Goal: Book appointment/travel/reservation

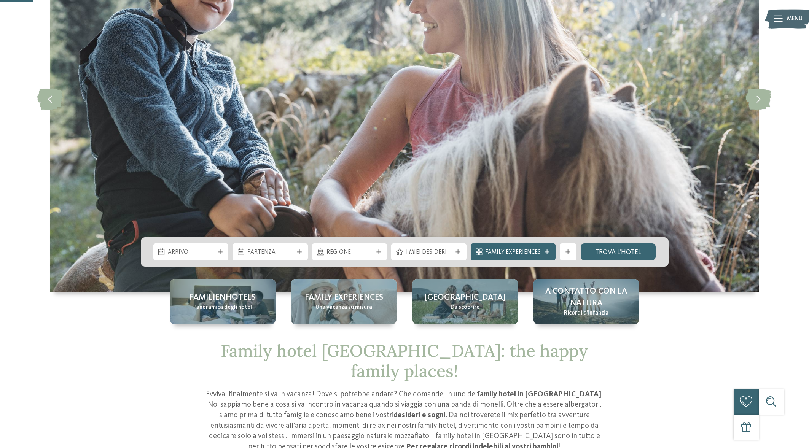
scroll to position [199, 0]
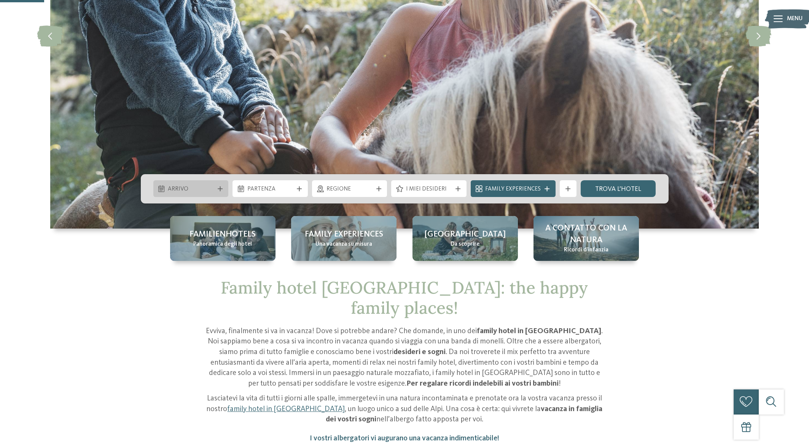
click at [220, 189] on icon at bounding box center [220, 188] width 5 height 5
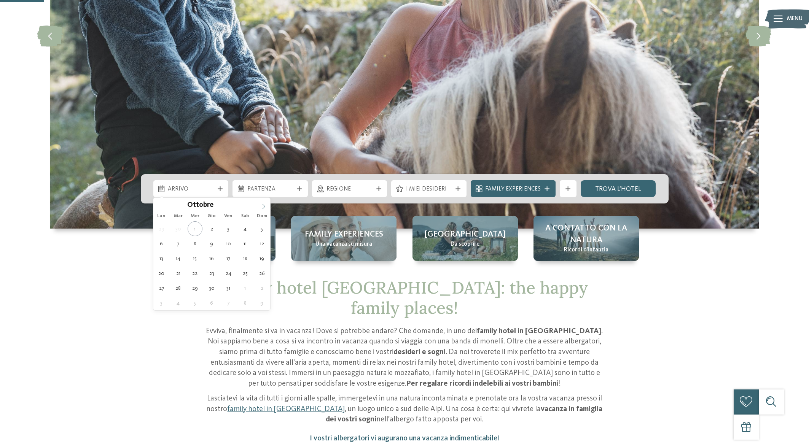
click at [261, 204] on icon at bounding box center [263, 206] width 5 height 5
type input "****"
click at [261, 204] on icon at bounding box center [263, 206] width 5 height 5
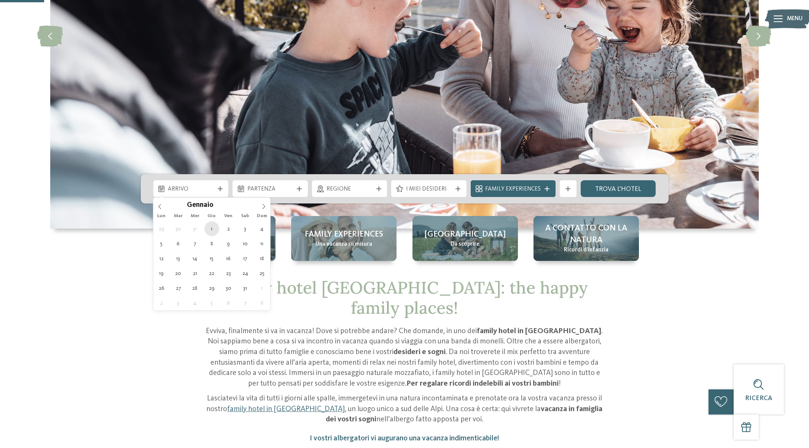
type div "[DATE]"
type input "****"
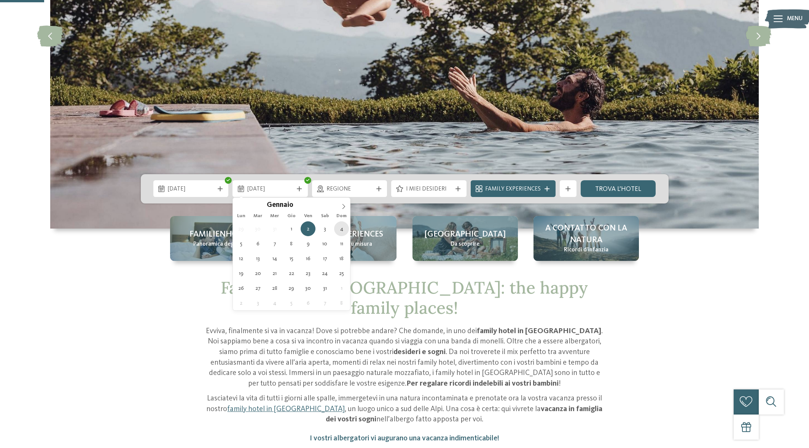
type div "[DATE]"
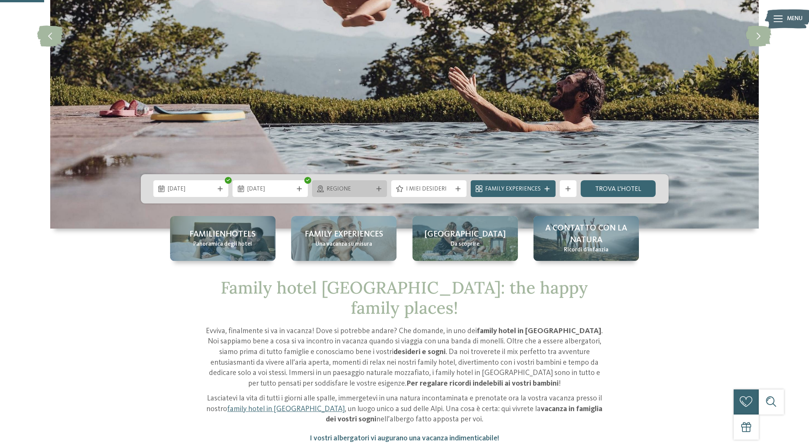
click at [336, 189] on span "Regione" at bounding box center [349, 189] width 46 height 8
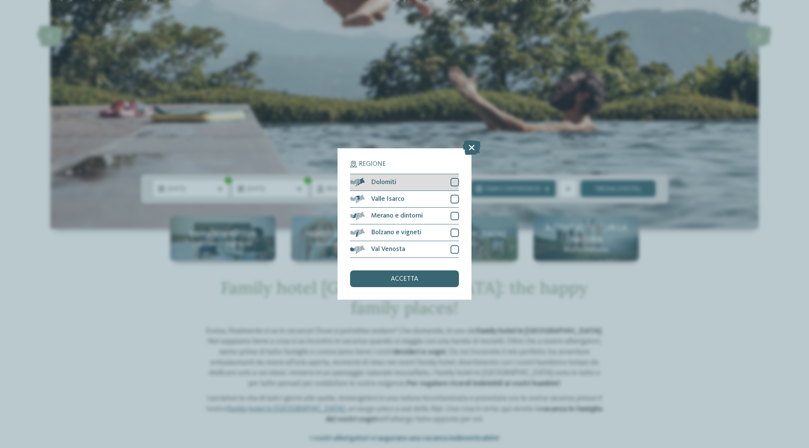
click at [402, 182] on div "Dolomiti" at bounding box center [404, 182] width 109 height 17
click at [398, 281] on span "accetta" at bounding box center [404, 279] width 27 height 7
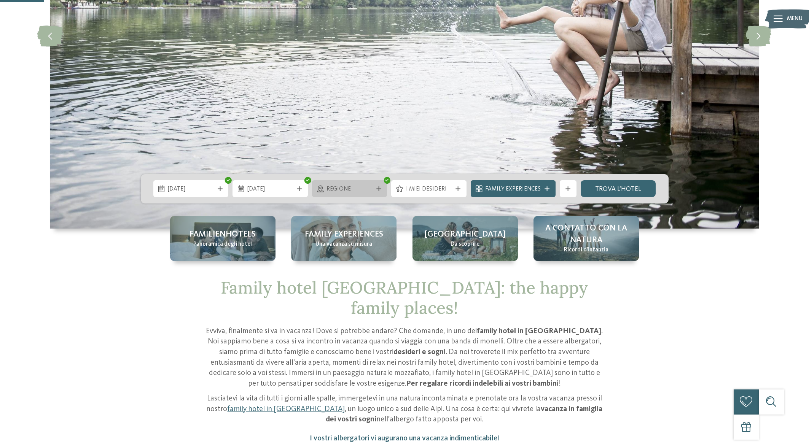
click at [359, 189] on span "Regione" at bounding box center [349, 189] width 46 height 8
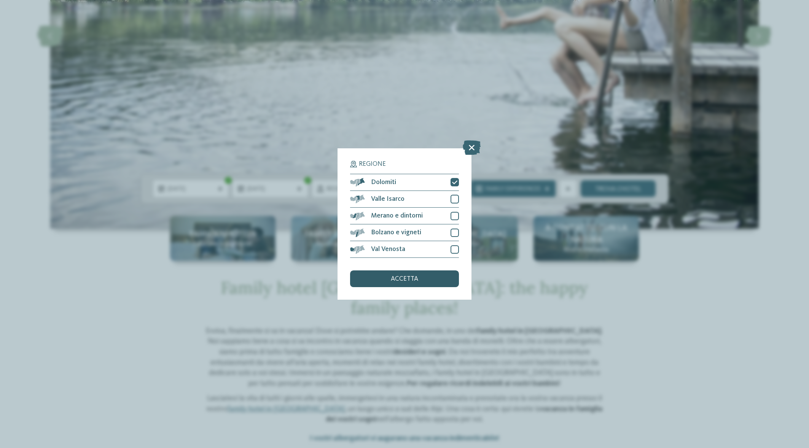
click at [406, 280] on span "accetta" at bounding box center [404, 279] width 27 height 7
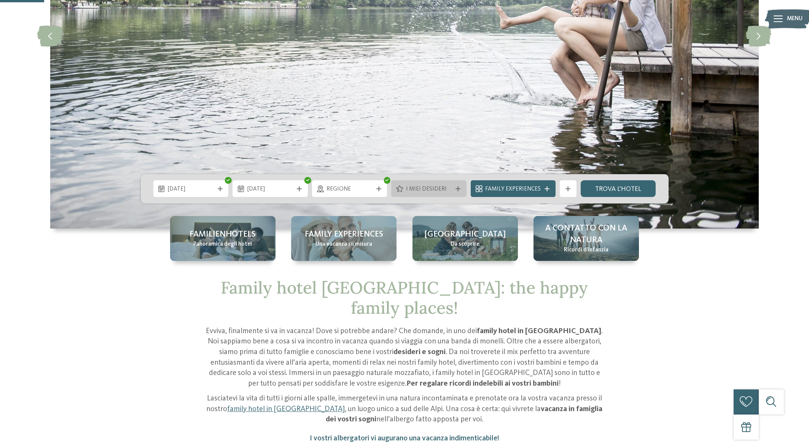
click at [432, 190] on span "I miei desideri" at bounding box center [429, 189] width 46 height 8
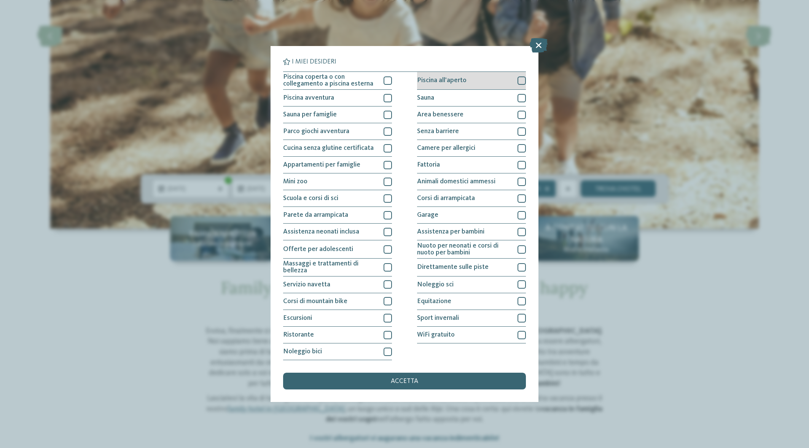
click at [448, 78] on span "Piscina all'aperto" at bounding box center [441, 80] width 49 height 7
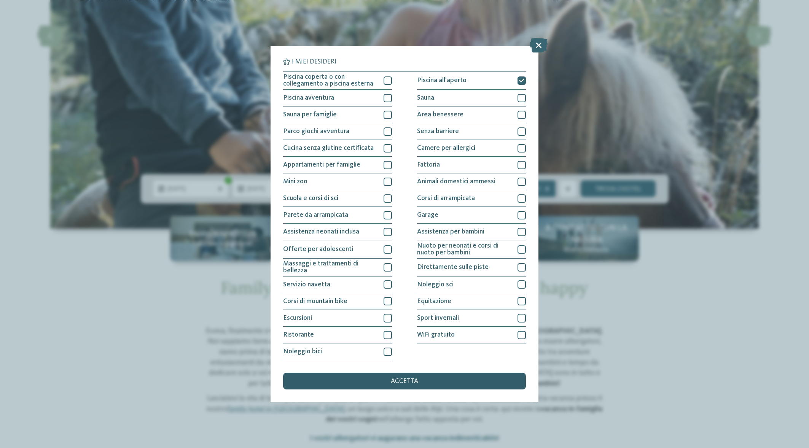
click at [420, 377] on div "accetta" at bounding box center [404, 381] width 243 height 17
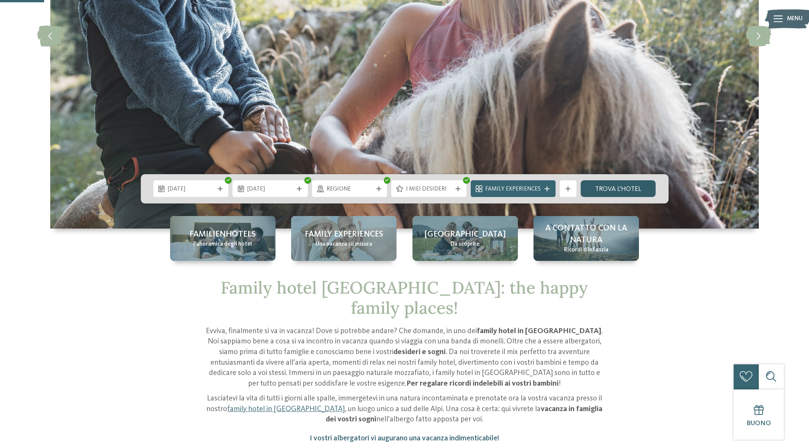
click at [616, 190] on link "trova l’hotel" at bounding box center [617, 188] width 75 height 17
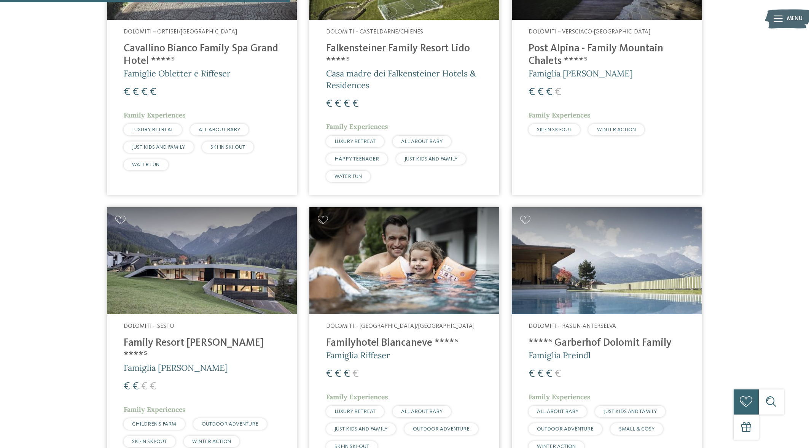
scroll to position [416, 0]
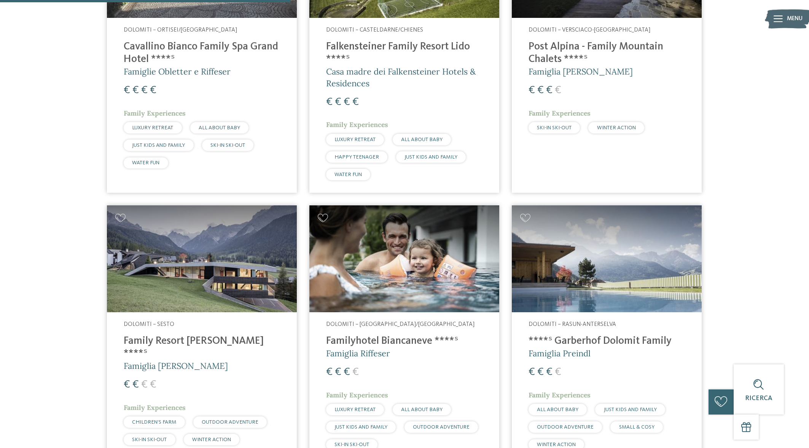
click at [371, 297] on img at bounding box center [404, 258] width 190 height 107
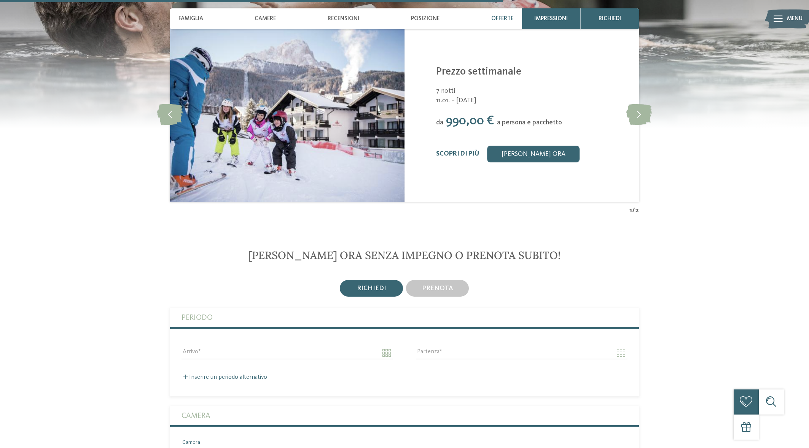
scroll to position [1364, 0]
